Goal: Transaction & Acquisition: Purchase product/service

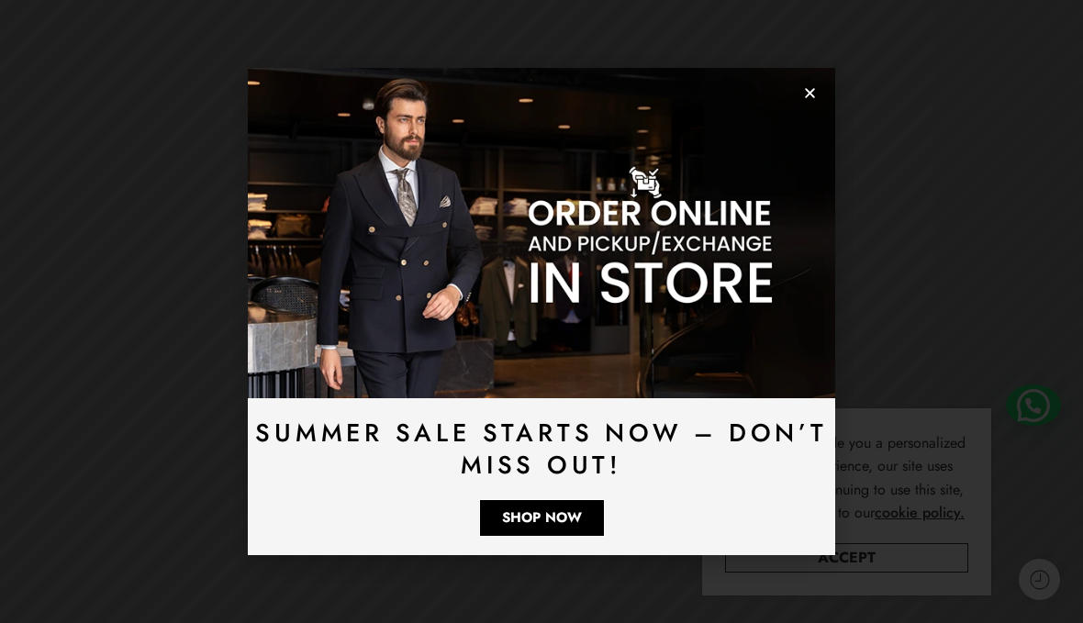
scroll to position [183, 0]
click at [823, 132] on img at bounding box center [541, 233] width 587 height 330
click at [822, 132] on img at bounding box center [541, 233] width 587 height 330
click at [824, 141] on img at bounding box center [541, 233] width 587 height 330
click at [817, 140] on img at bounding box center [541, 233] width 587 height 330
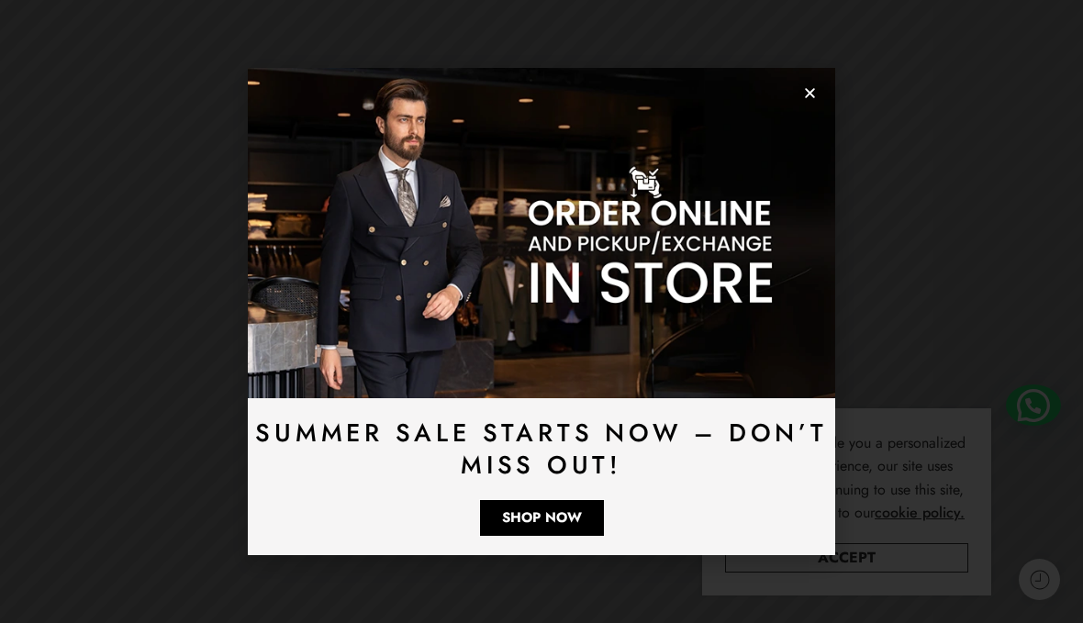
click at [822, 128] on img at bounding box center [541, 233] width 587 height 330
click at [815, 145] on img at bounding box center [541, 233] width 587 height 330
click at [546, 525] on span "Shop Now" at bounding box center [542, 518] width 80 height 14
click at [812, 72] on img at bounding box center [541, 233] width 587 height 330
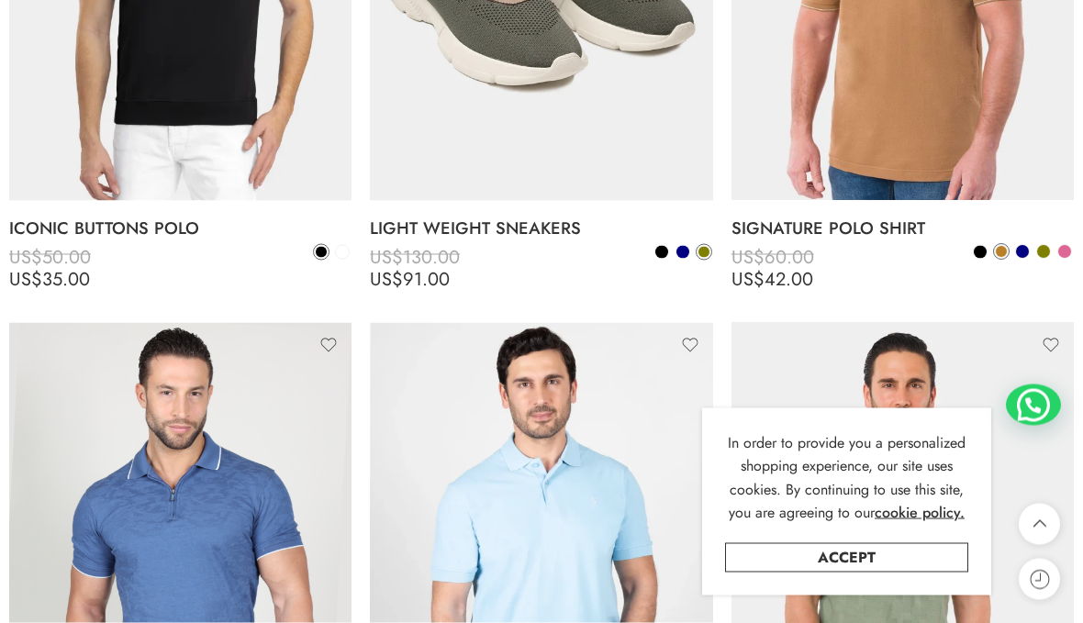
scroll to position [583, 0]
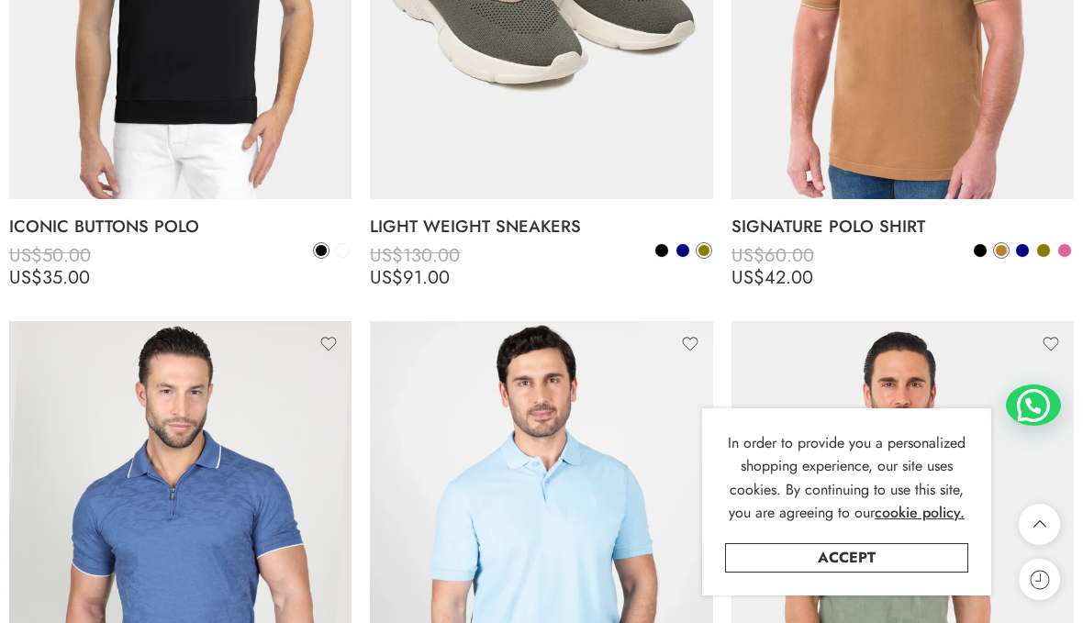
click at [839, 573] on link "Accept" at bounding box center [846, 557] width 243 height 29
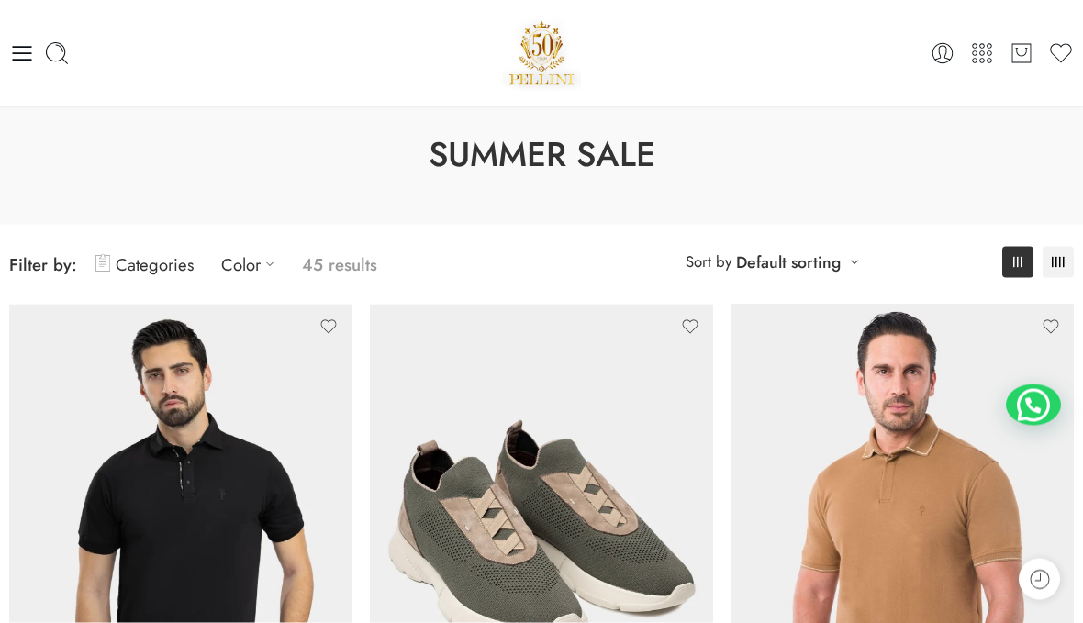
scroll to position [0, 0]
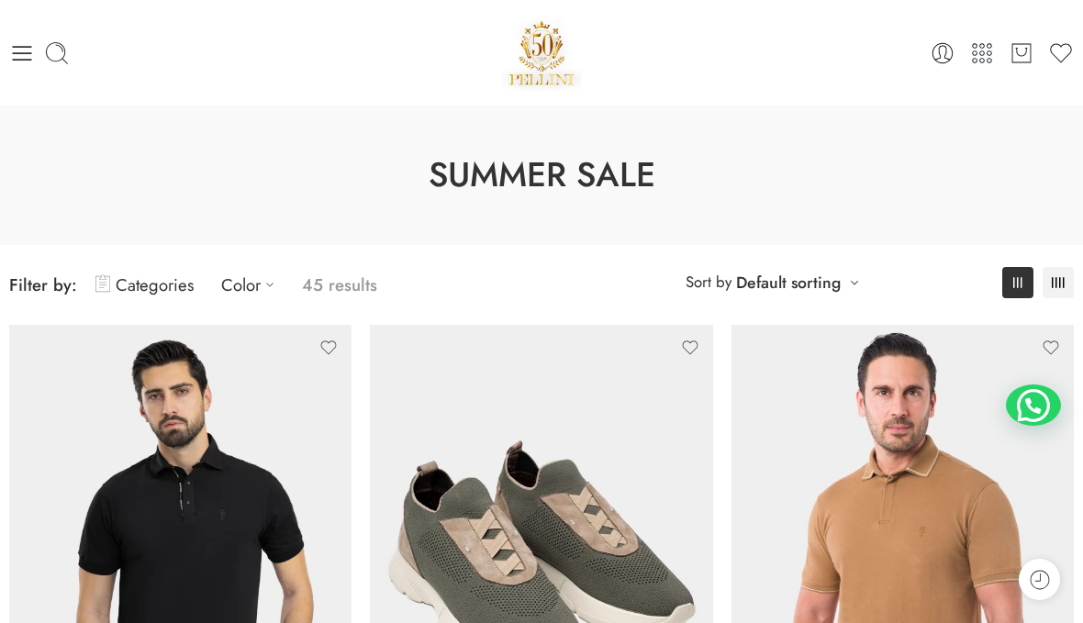
click at [26, 60] on icon at bounding box center [22, 53] width 19 height 15
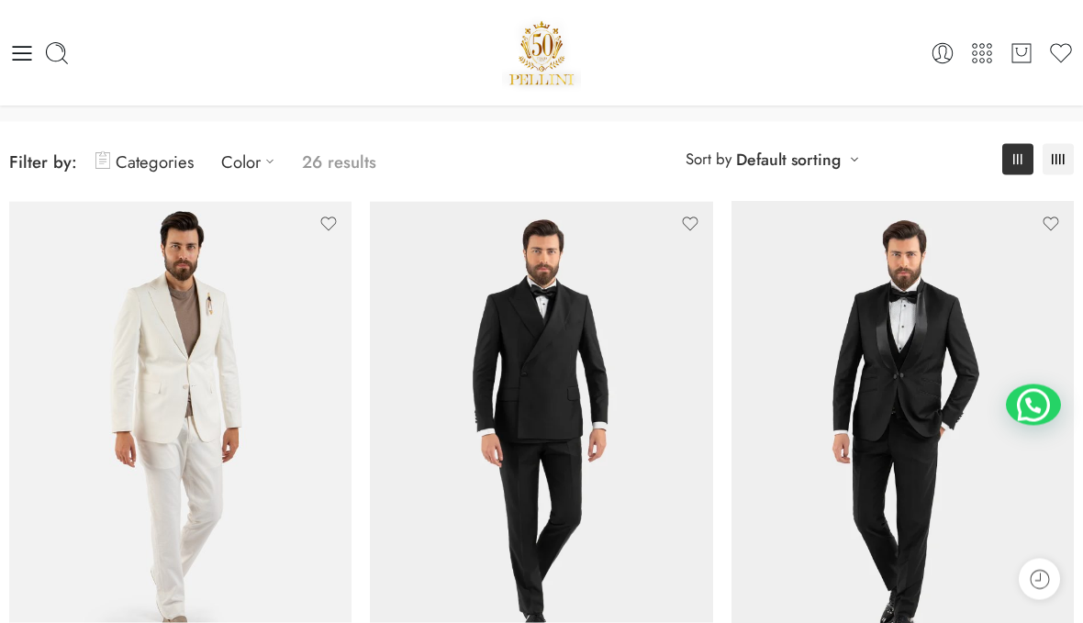
scroll to position [121, 0]
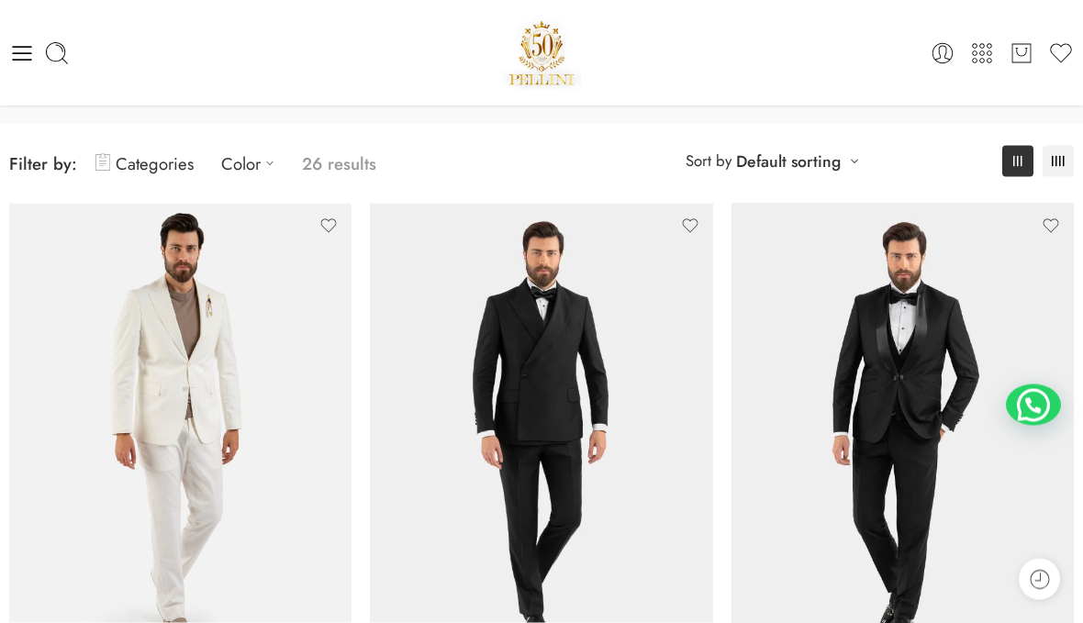
click at [301, 444] on img at bounding box center [180, 432] width 342 height 457
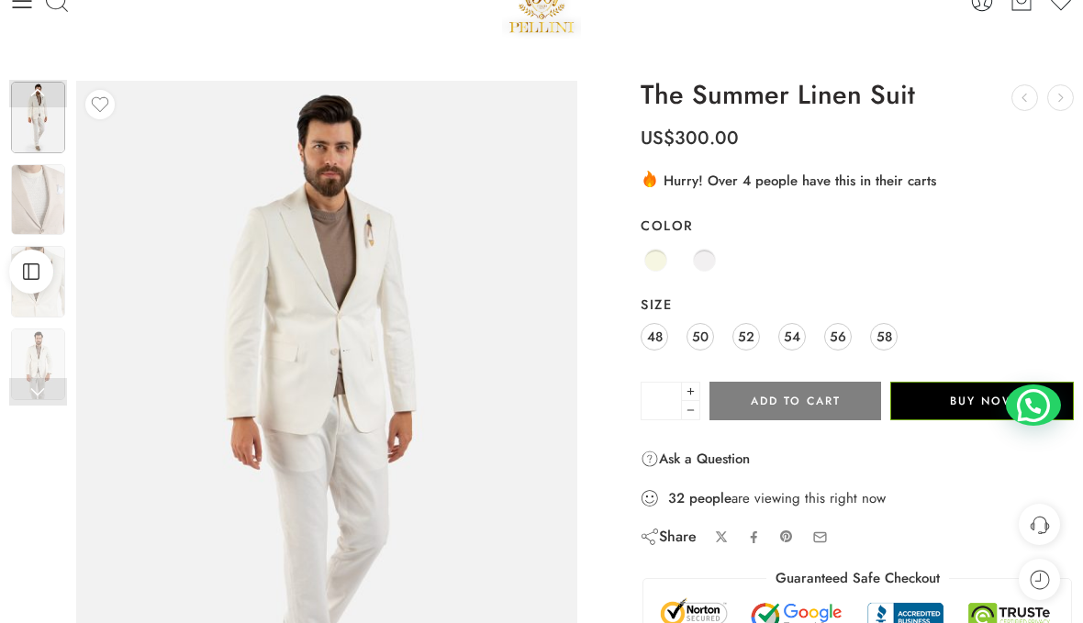
scroll to position [56, 0]
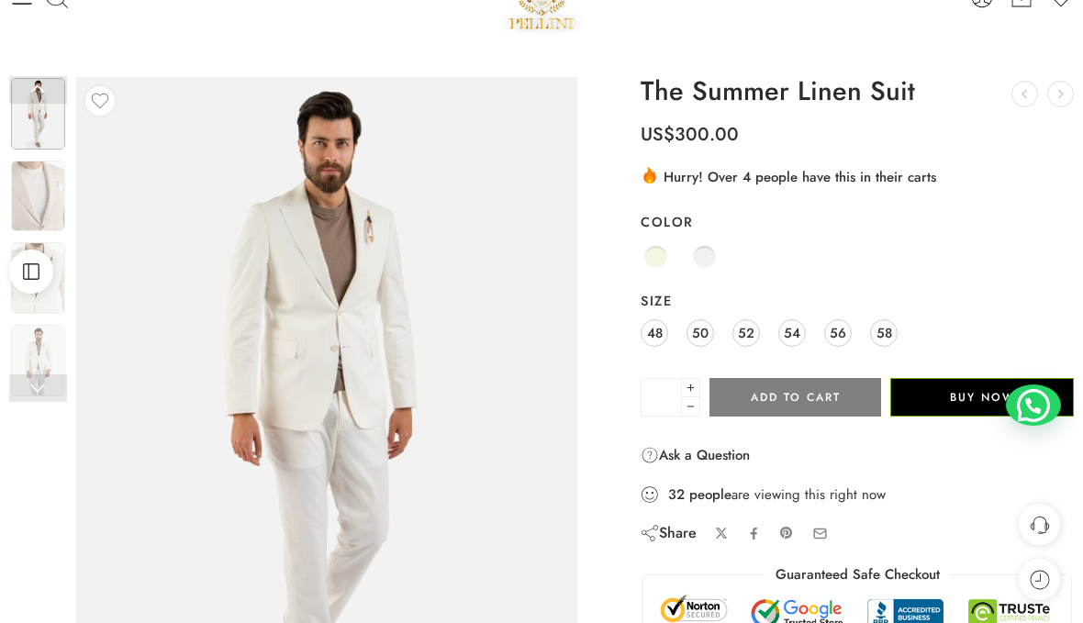
click at [707, 260] on span at bounding box center [704, 256] width 23 height 23
click at [646, 247] on span at bounding box center [655, 256] width 21 height 21
click at [706, 248] on span at bounding box center [704, 256] width 23 height 23
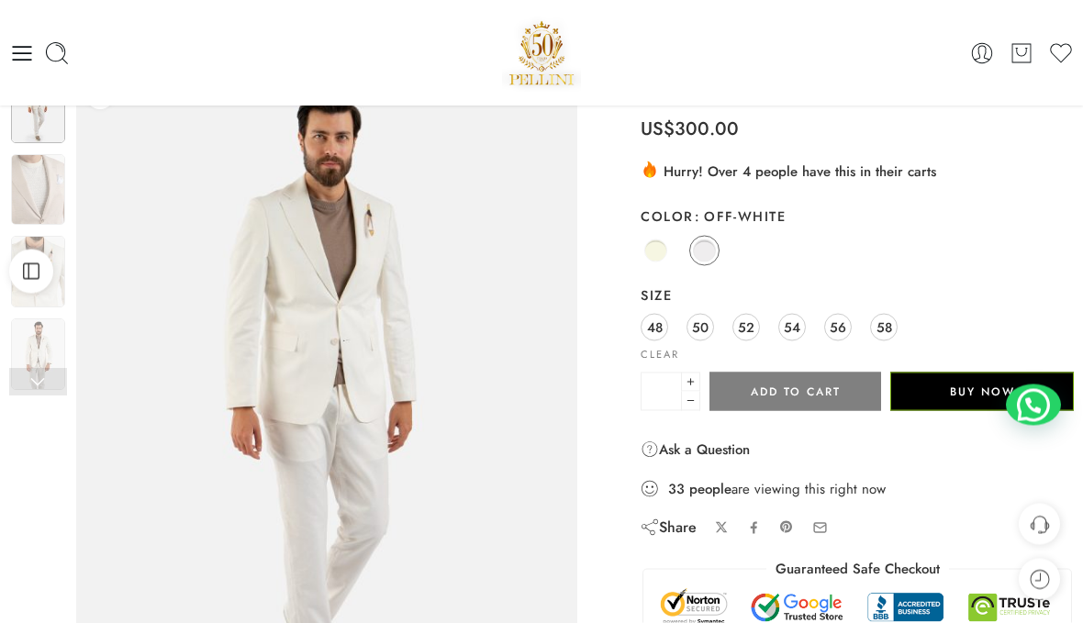
scroll to position [0, 0]
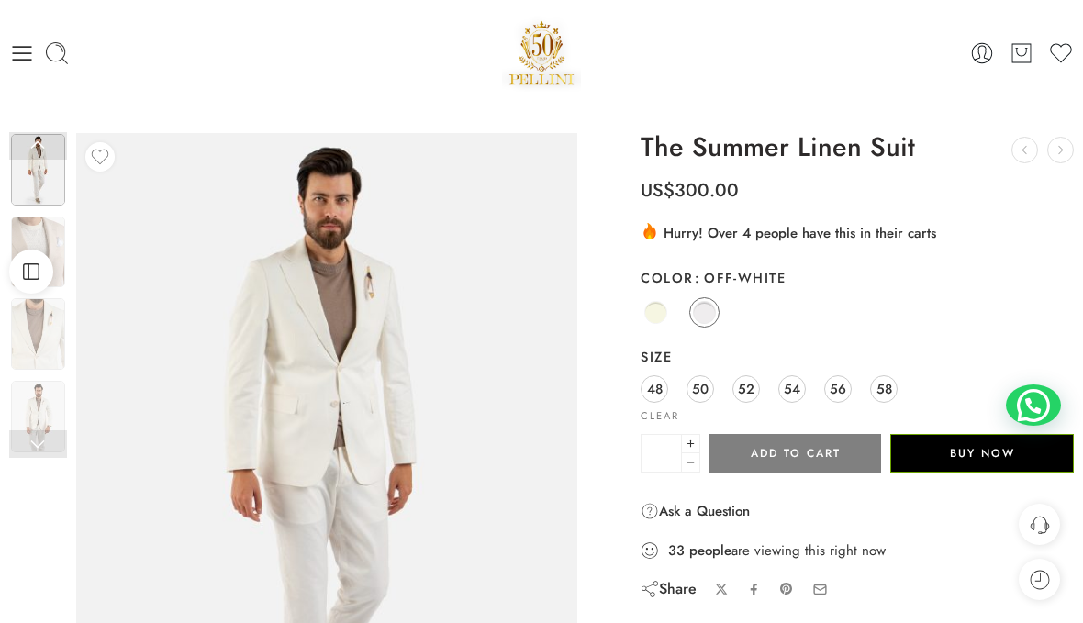
click at [26, 57] on icon at bounding box center [22, 53] width 26 height 26
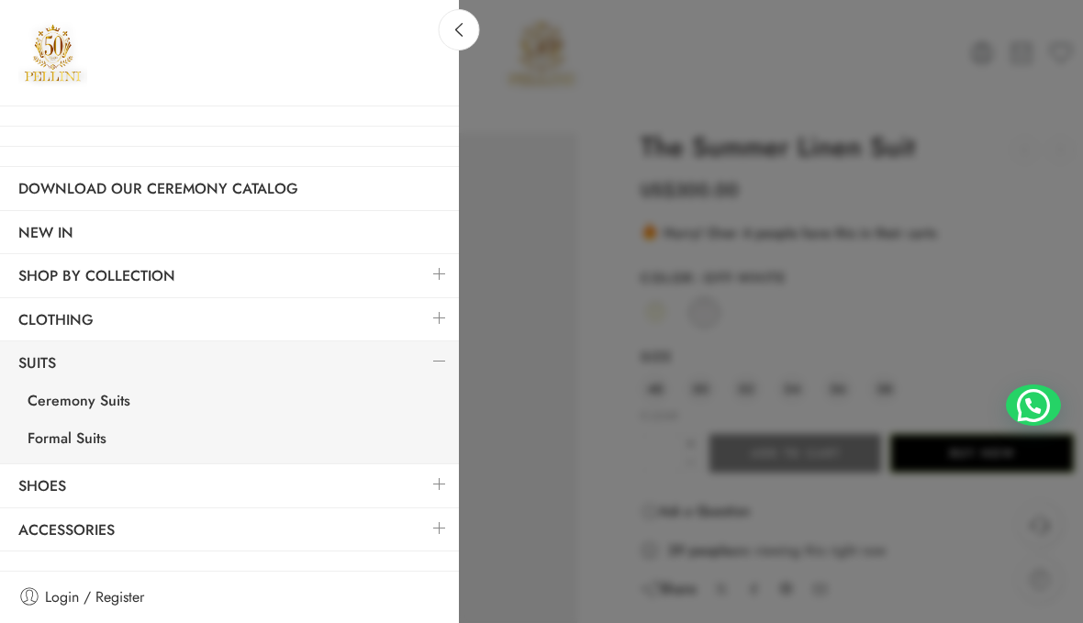
click at [88, 397] on link "Ceremony Suits" at bounding box center [234, 404] width 450 height 38
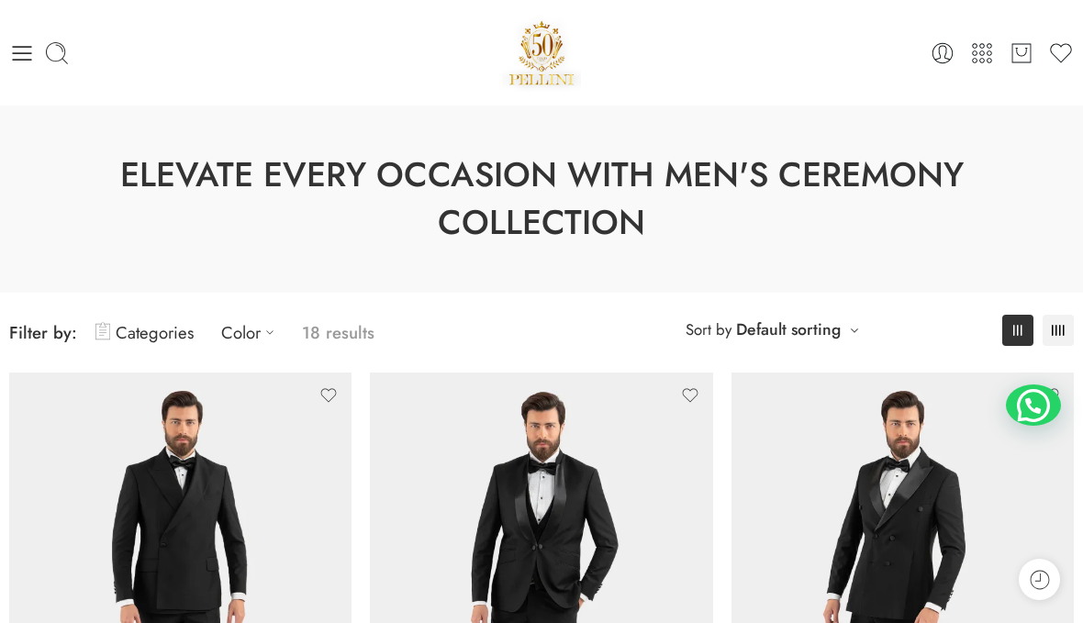
click at [21, 49] on icon at bounding box center [22, 53] width 26 height 26
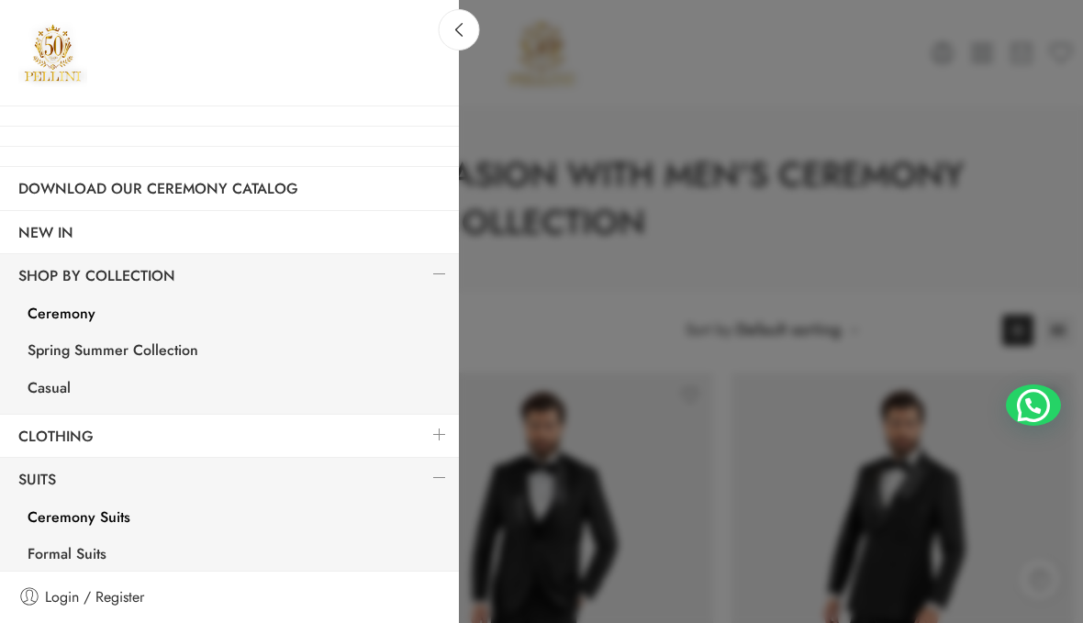
click at [82, 544] on link "Formal Suits" at bounding box center [234, 557] width 450 height 38
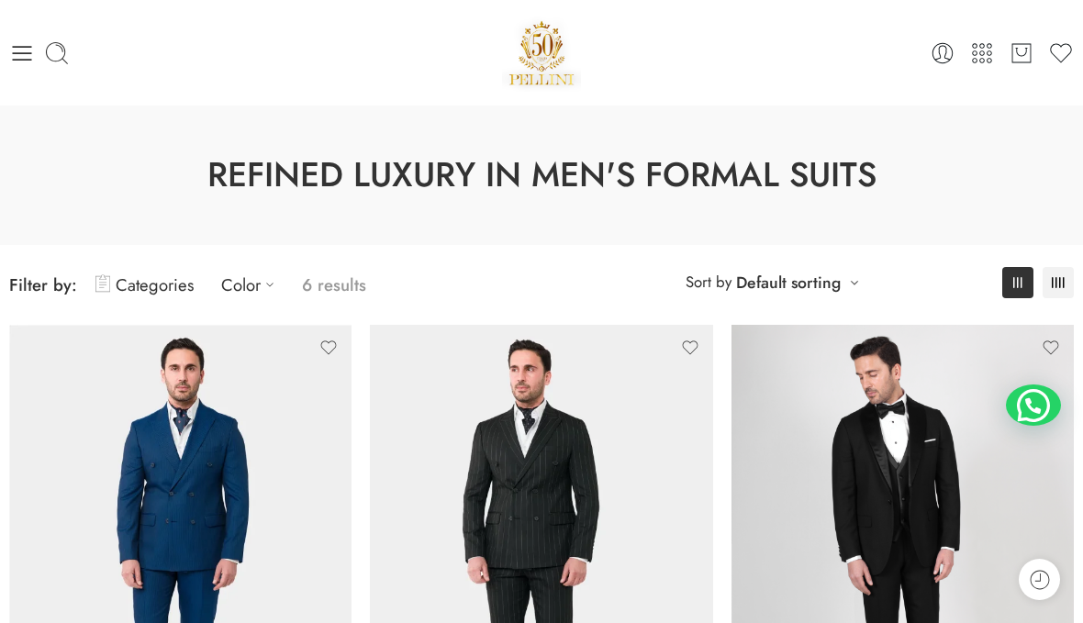
click at [17, 57] on icon at bounding box center [22, 53] width 26 height 26
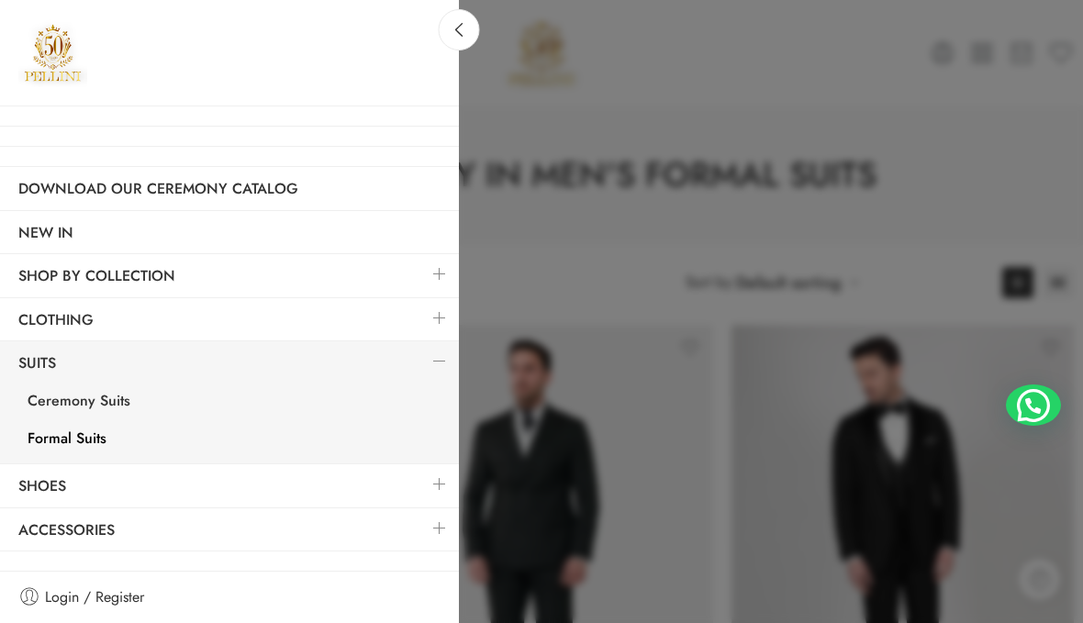
click at [49, 320] on link "Clothing" at bounding box center [229, 320] width 459 height 42
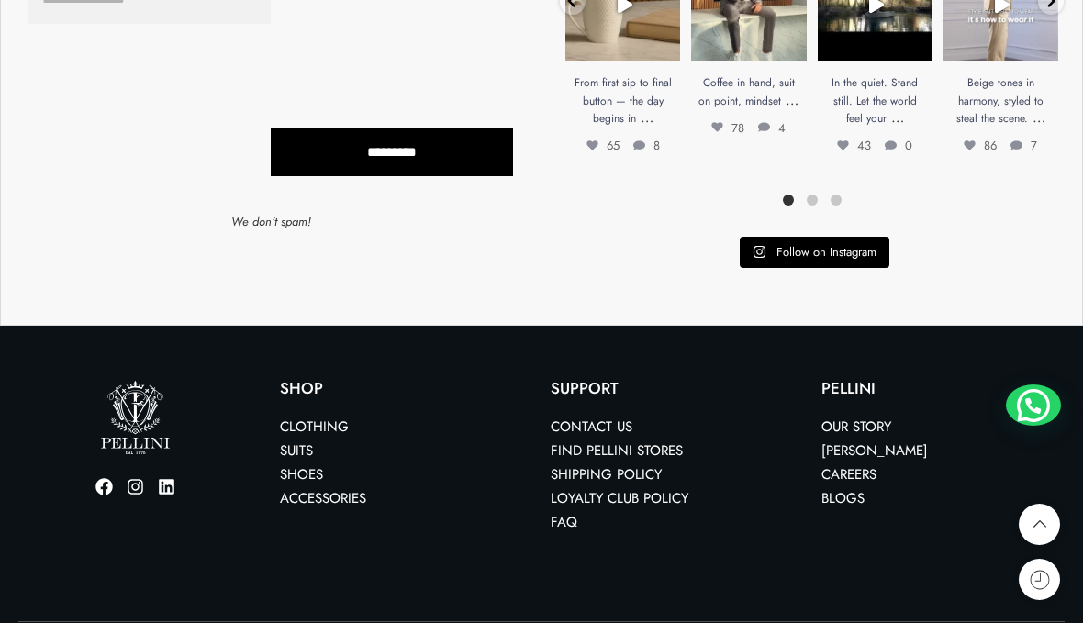
scroll to position [1809, 0]
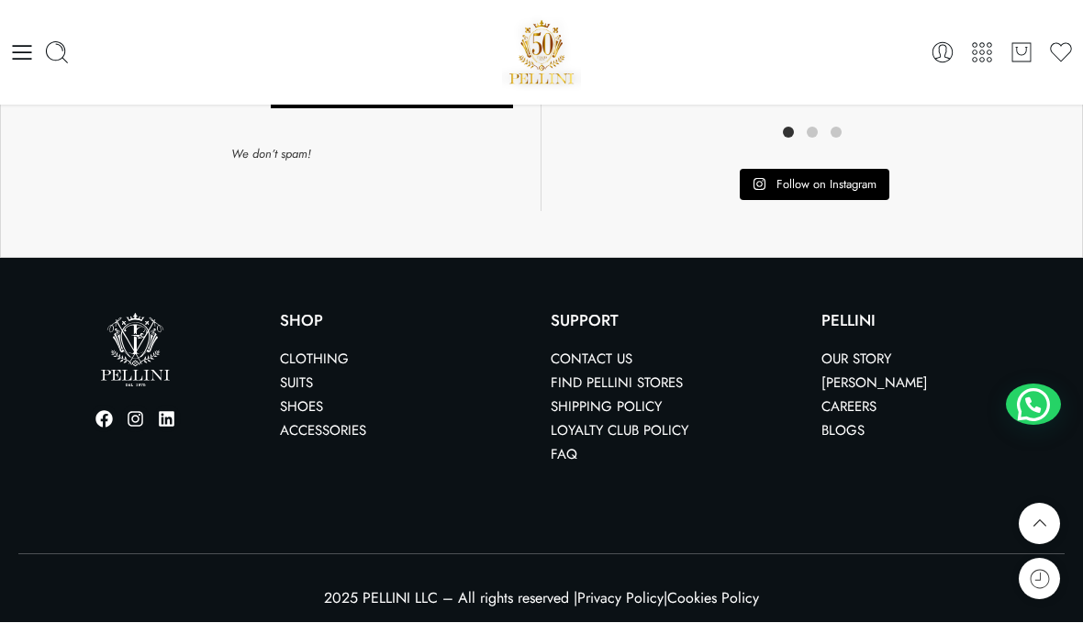
click at [295, 351] on link "Clothing" at bounding box center [314, 360] width 69 height 20
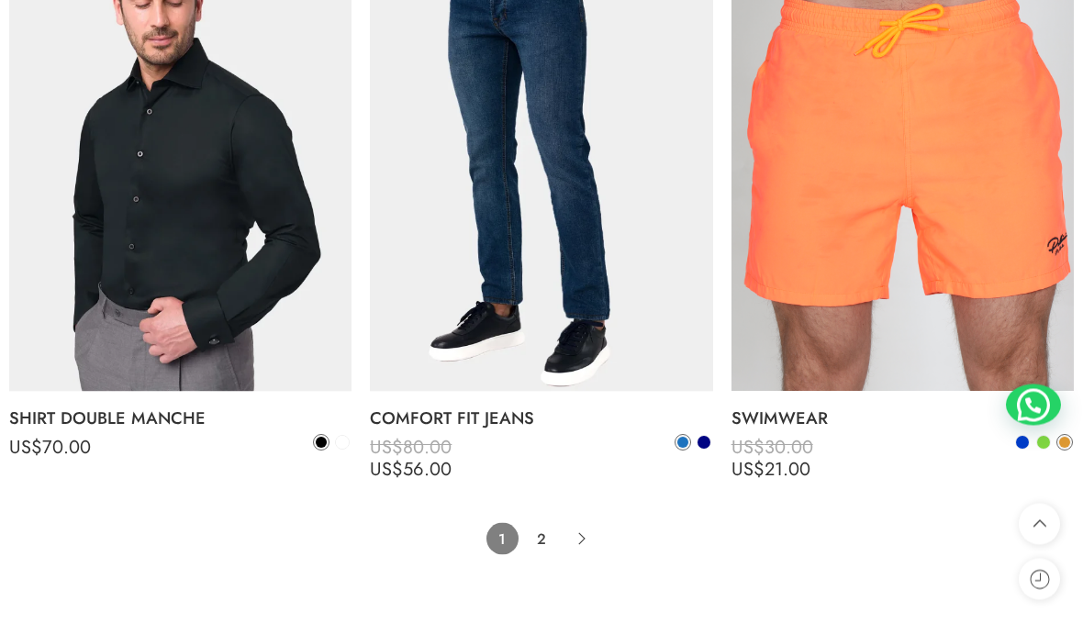
scroll to position [11139, 0]
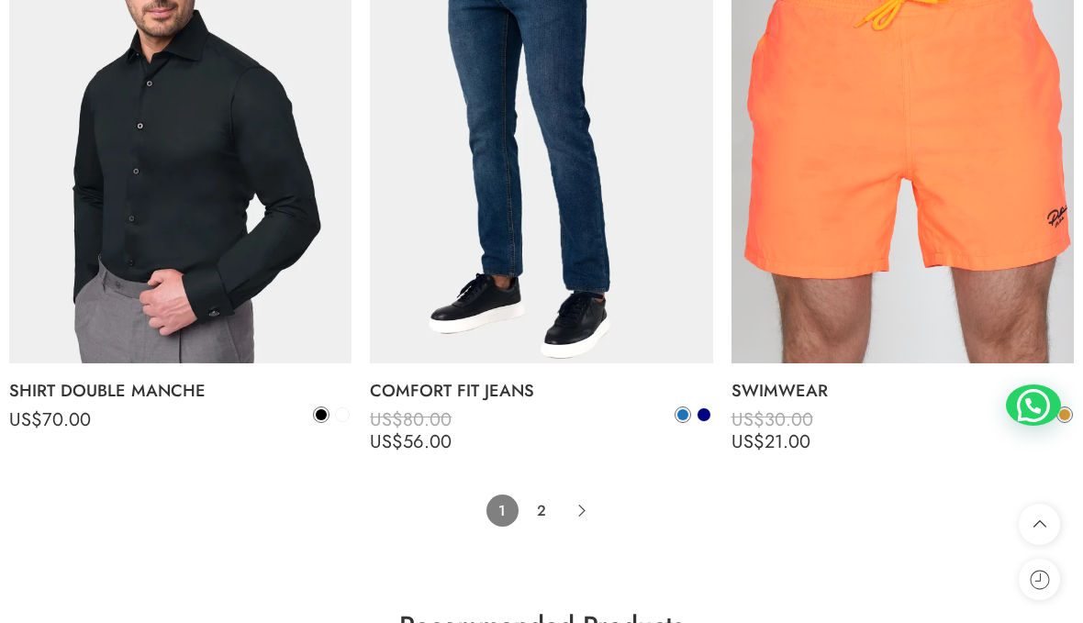
click at [588, 495] on icon "Product Pagination" at bounding box center [581, 511] width 32 height 32
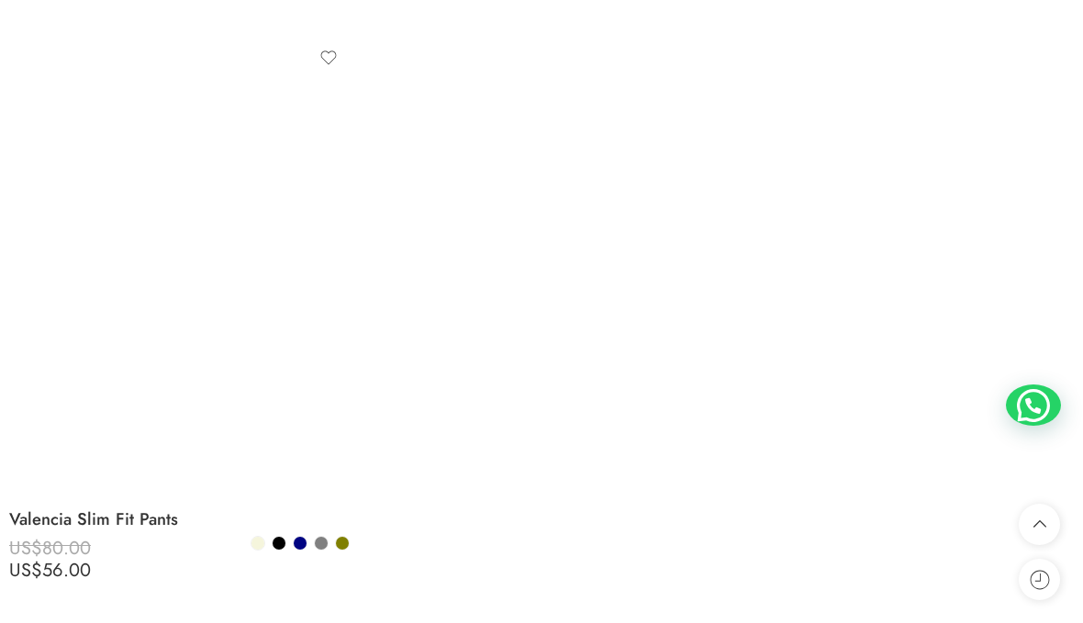
scroll to position [10902, 0]
